Goal: Transaction & Acquisition: Book appointment/travel/reservation

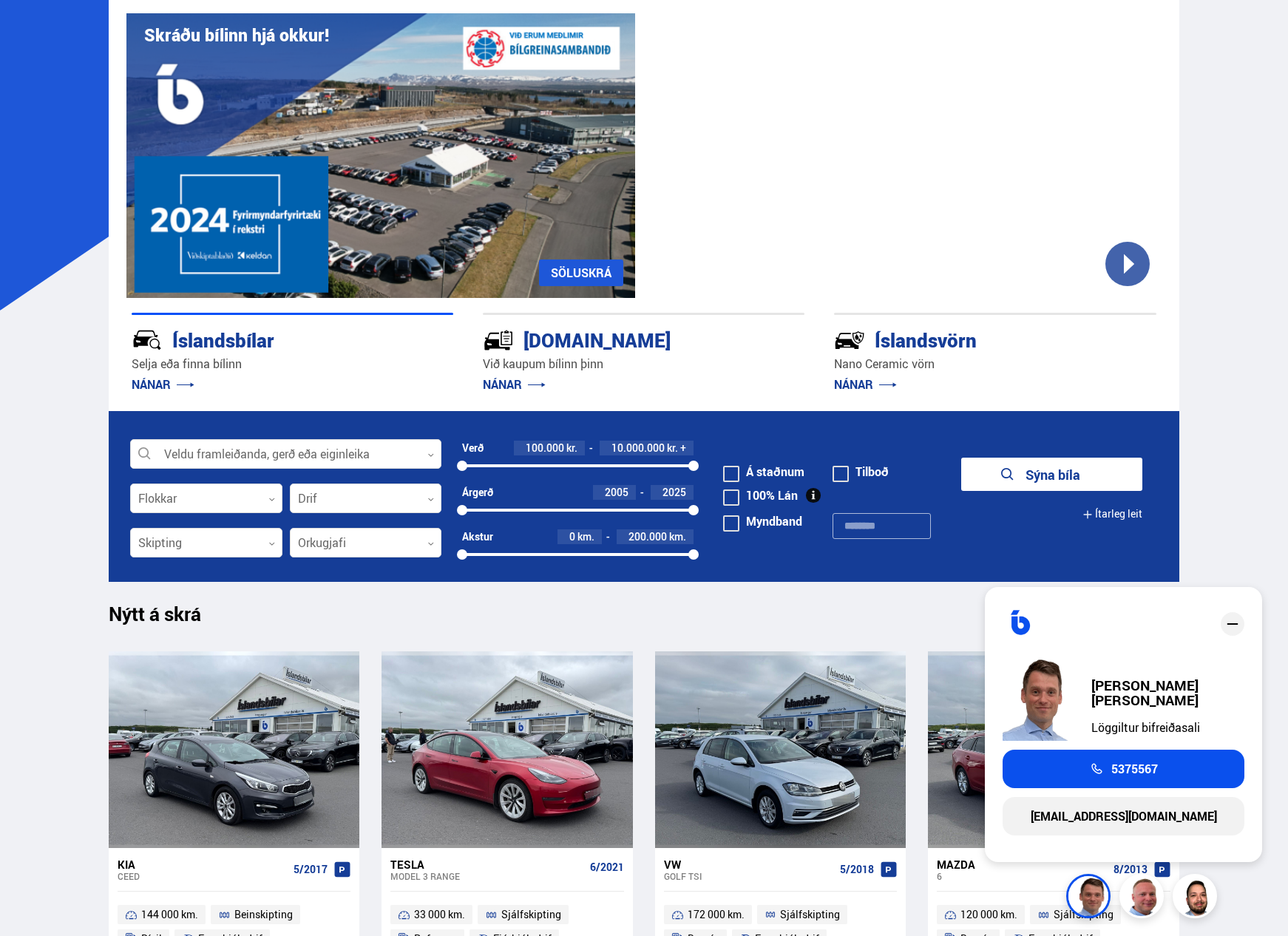
scroll to position [68, 0]
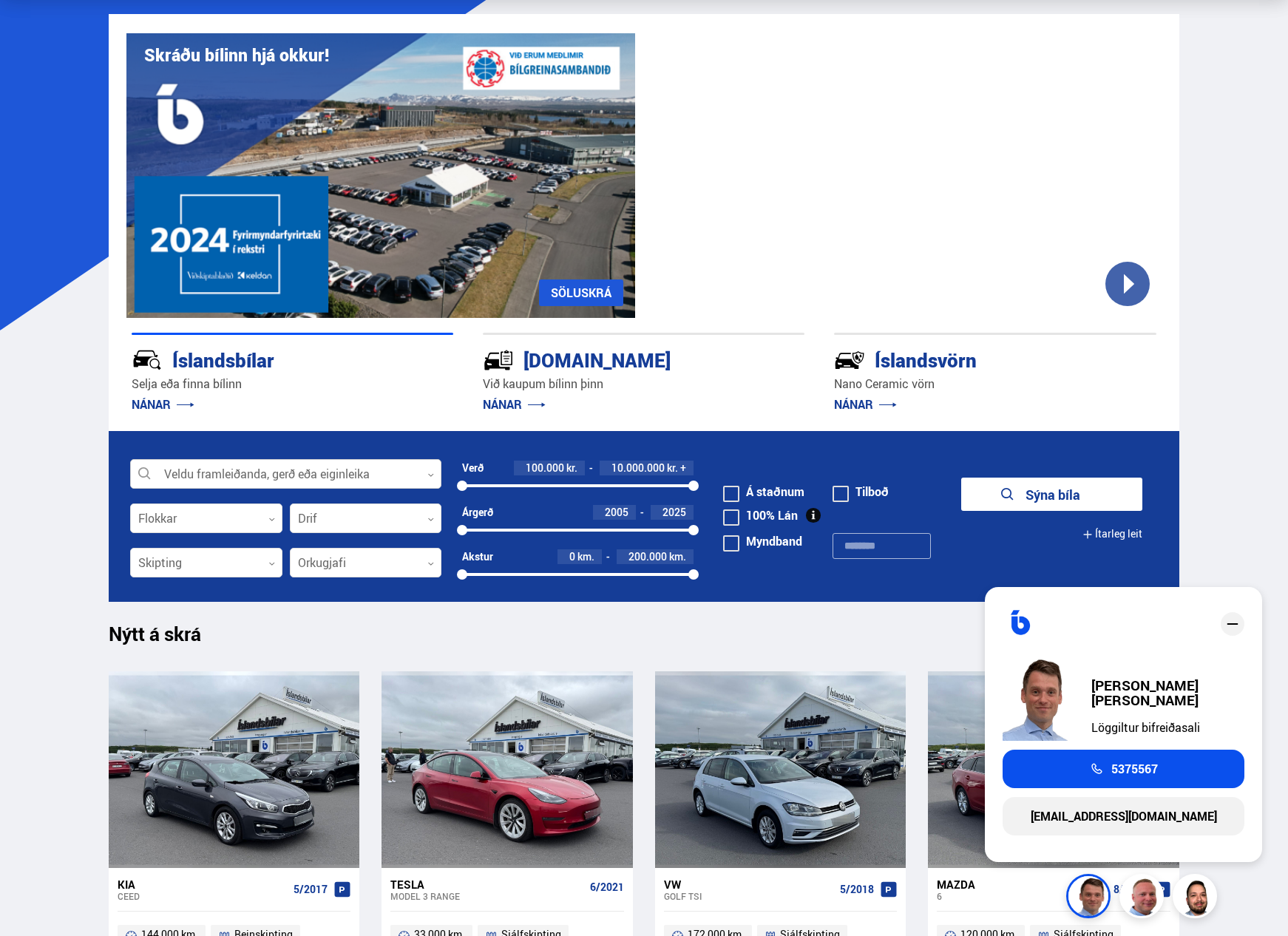
click at [316, 472] on div at bounding box center [285, 475] width 311 height 29
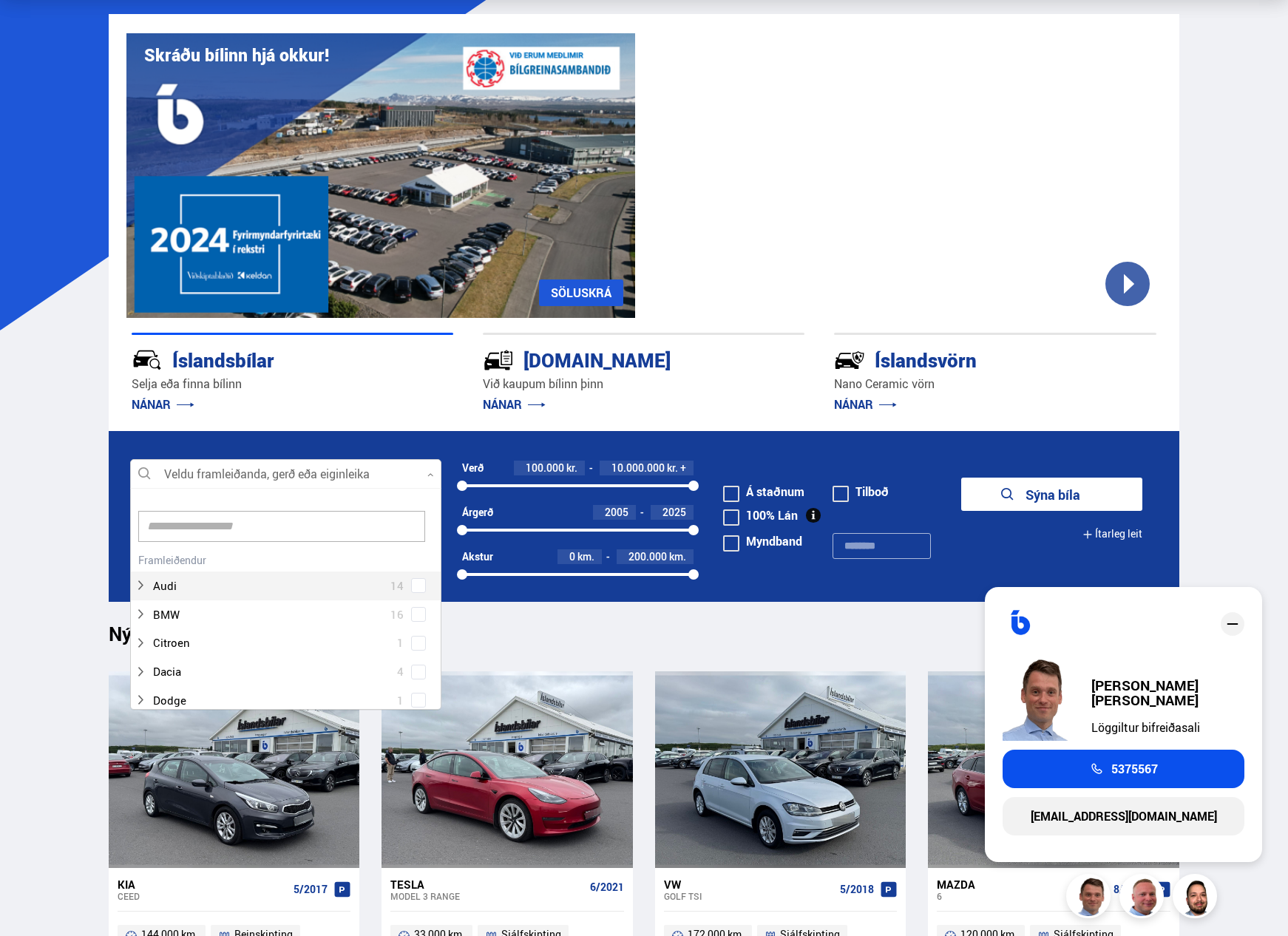
scroll to position [221, 307]
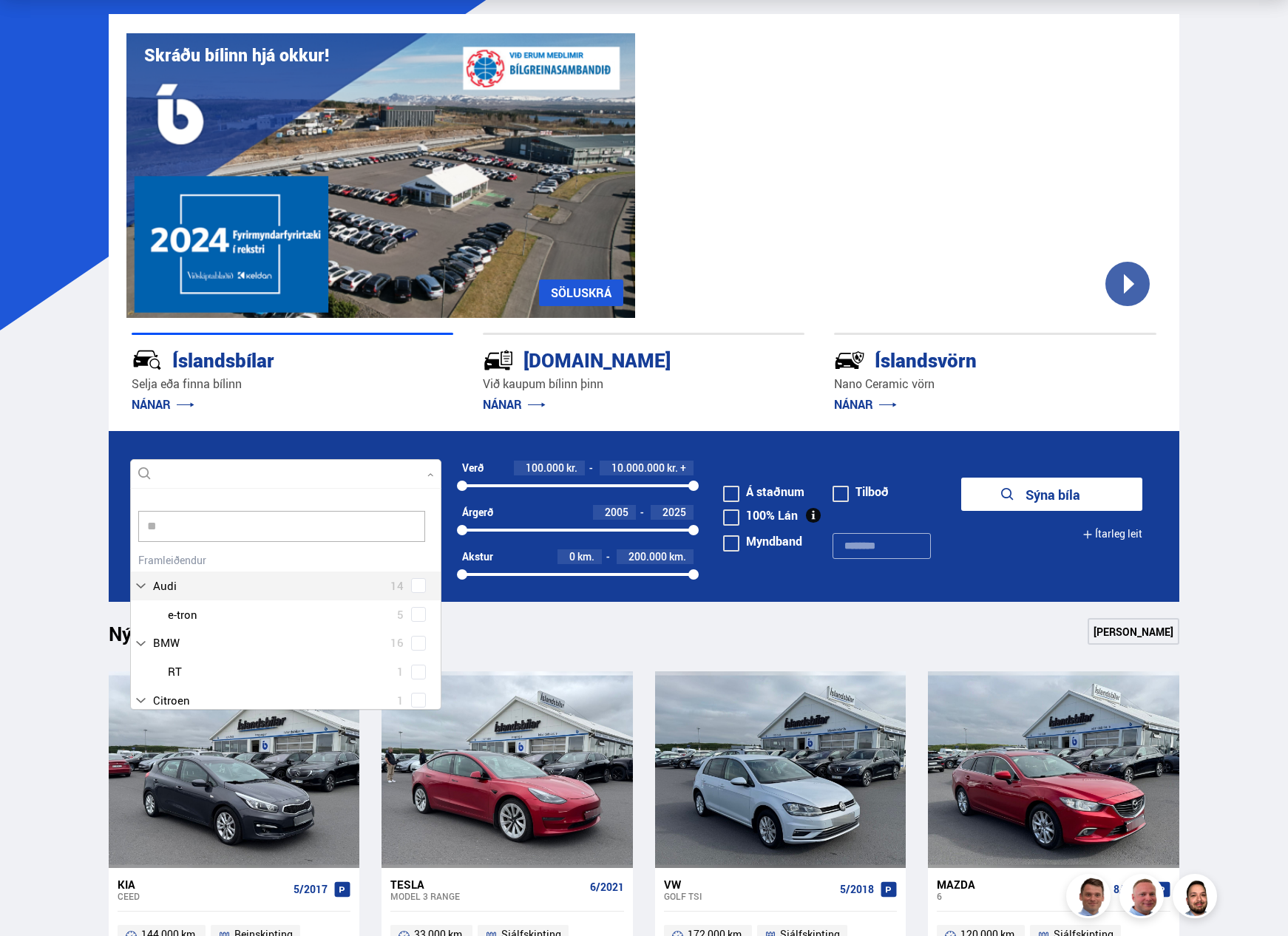
type input "***"
click at [209, 675] on div at bounding box center [300, 672] width 273 height 22
click at [416, 671] on div "Tesla Model 3 12 Tesla Model S 1 Tesla Model X 4 Tesla Model Y 6" at bounding box center [285, 714] width 310 height 115
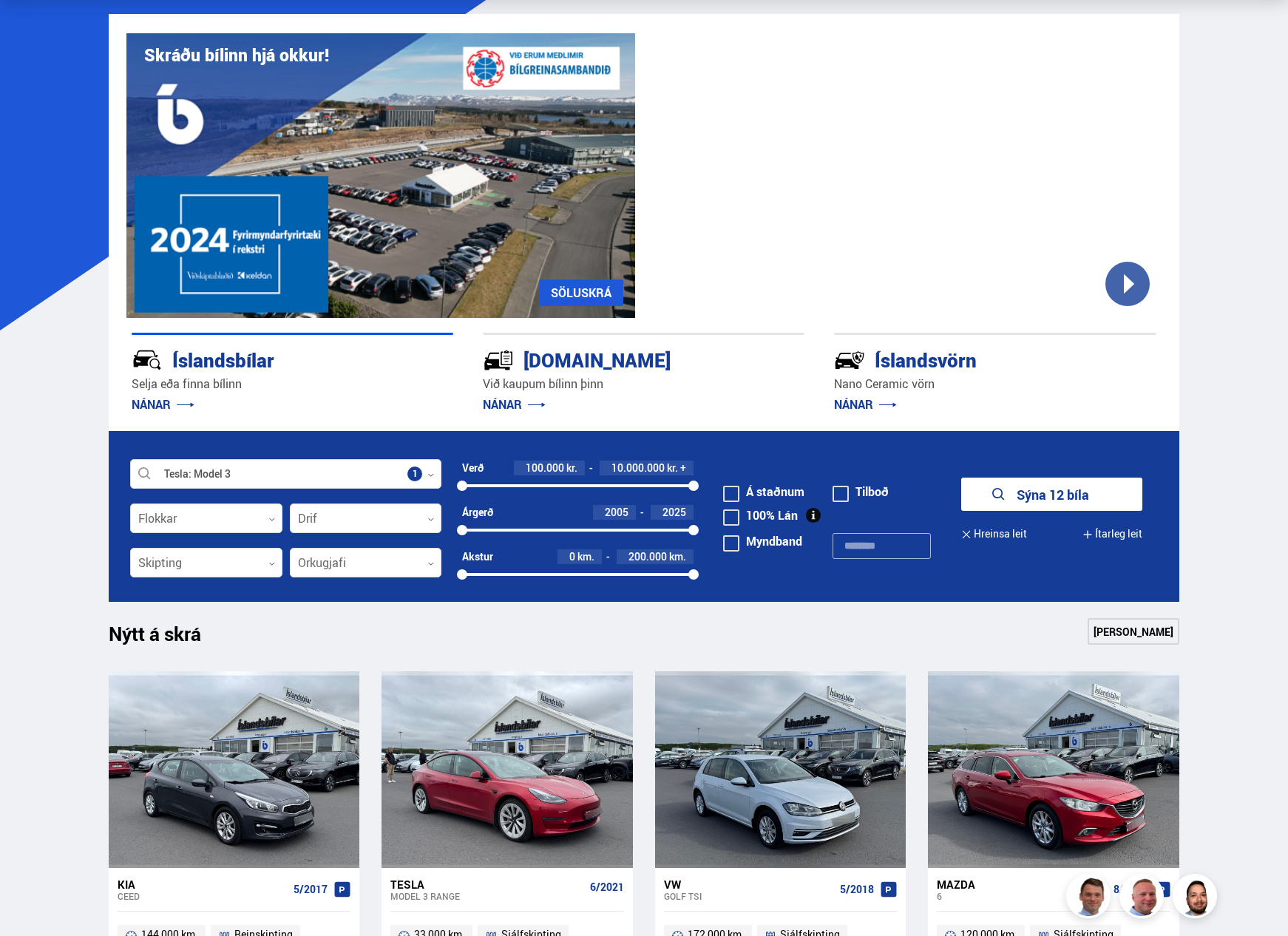
click at [1004, 496] on icon "submit" at bounding box center [999, 494] width 18 height 18
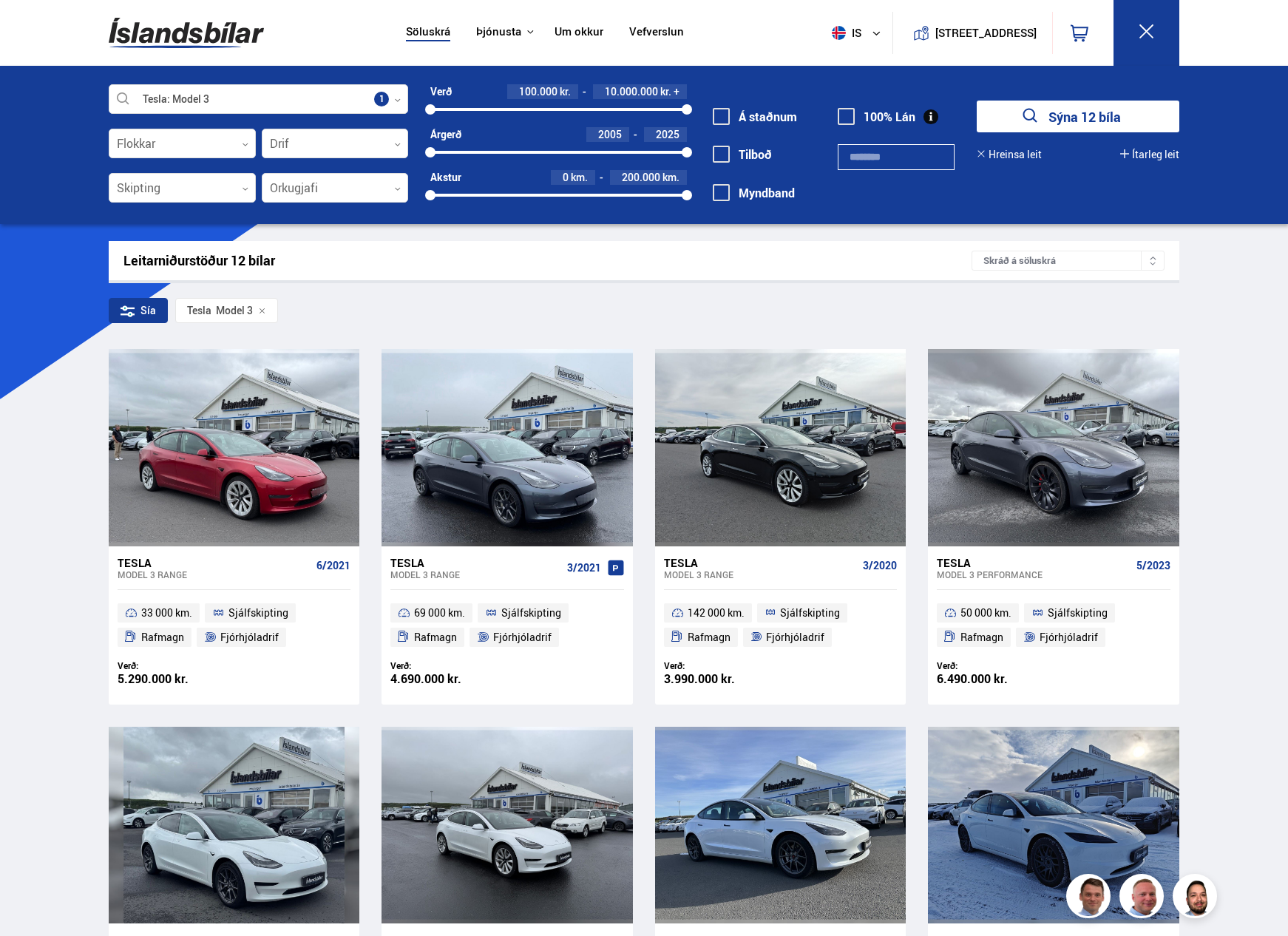
click at [727, 567] on div "Tesla" at bounding box center [760, 563] width 193 height 13
